Goal: Answer question/provide support

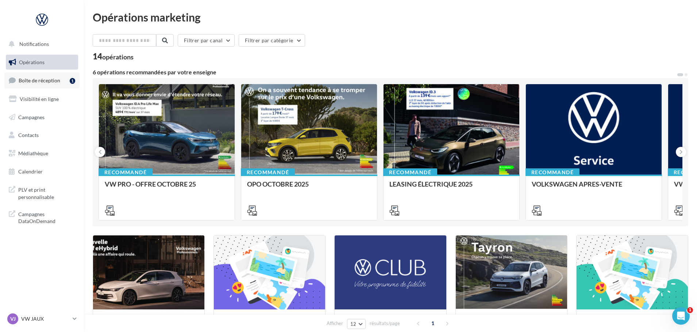
click at [39, 80] on span "Boîte de réception" at bounding box center [40, 80] width 42 height 6
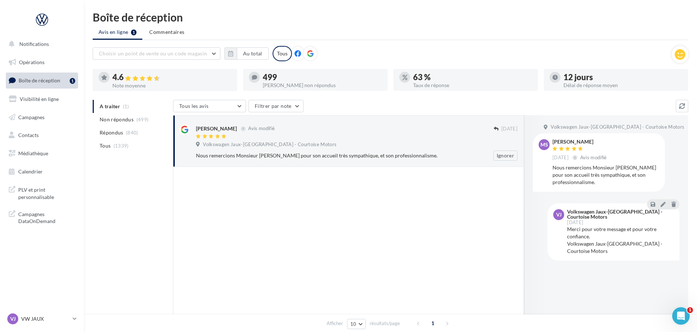
click at [383, 154] on div "Nous remercions Monsieur [PERSON_NAME] pour son accueil très sympathique, et so…" at bounding box center [333, 155] width 274 height 7
drag, startPoint x: 598, startPoint y: 181, endPoint x: 551, endPoint y: 144, distance: 60.3
click at [551, 144] on div "MS [PERSON_NAME] [DATE] Avis modifié Nous remercions Monsieur [PERSON_NAME] pou…" at bounding box center [598, 162] width 120 height 46
copy div "[PERSON_NAME] [DATE] Avis modifié Nous remercions Monsieur [PERSON_NAME] pour s…"
click at [662, 205] on icon at bounding box center [662, 204] width 5 height 5
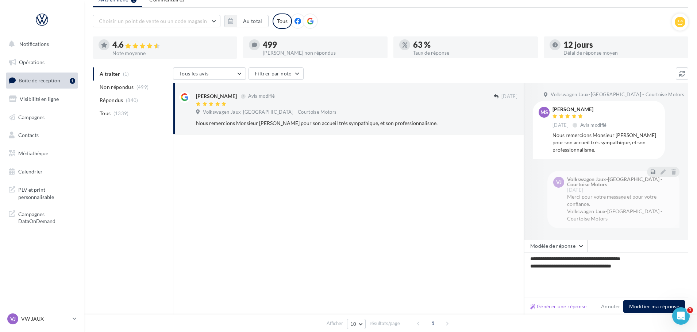
scroll to position [69, 0]
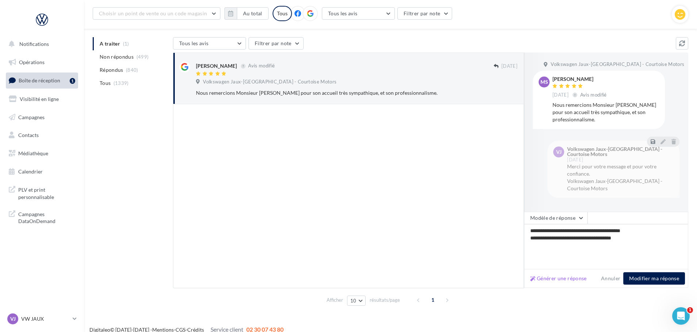
drag, startPoint x: 641, startPoint y: 240, endPoint x: 525, endPoint y: 229, distance: 116.5
click at [525, 229] on textarea "**********" at bounding box center [606, 246] width 164 height 45
type textarea "**********"
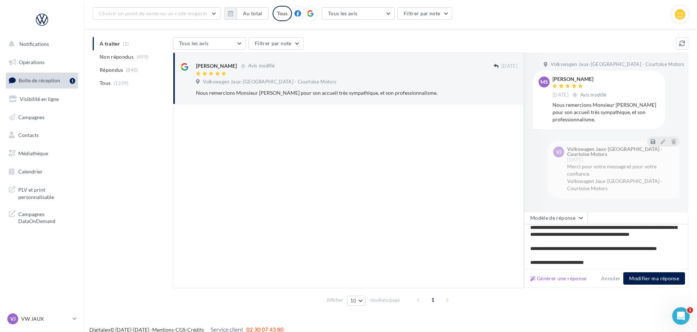
scroll to position [39, 0]
type textarea "**********"
click at [659, 278] on button "Modifier ma réponse" at bounding box center [654, 278] width 62 height 12
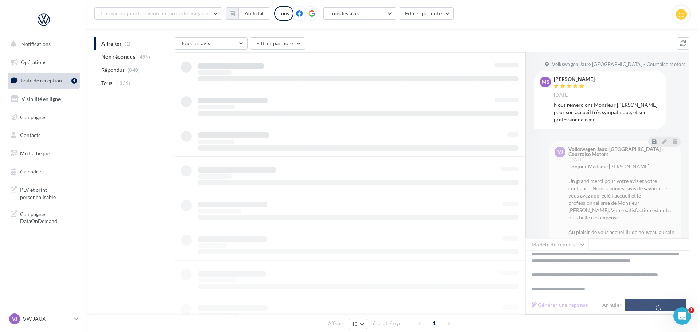
scroll to position [0, 0]
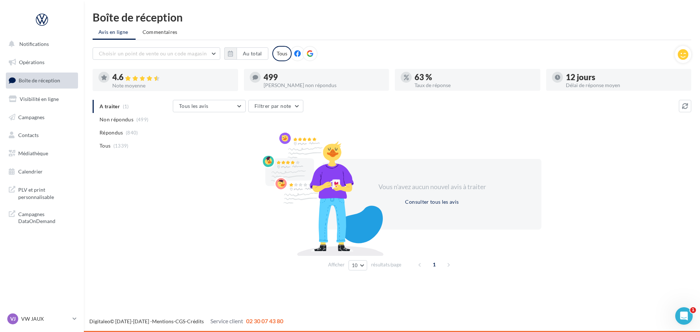
click at [184, 195] on div "Vous n'avez aucun nouvel avis à traiter Consulter tous les avis" at bounding box center [432, 194] width 519 height 117
click at [204, 200] on div "Vous n'avez aucun nouvel avis à traiter Consulter tous les avis" at bounding box center [432, 194] width 519 height 117
click at [144, 176] on div "A traiter (1) Non répondus (499) Répondus (840) Tous (1339) Tous les avis Tous …" at bounding box center [392, 187] width 599 height 174
